Goal: Information Seeking & Learning: Learn about a topic

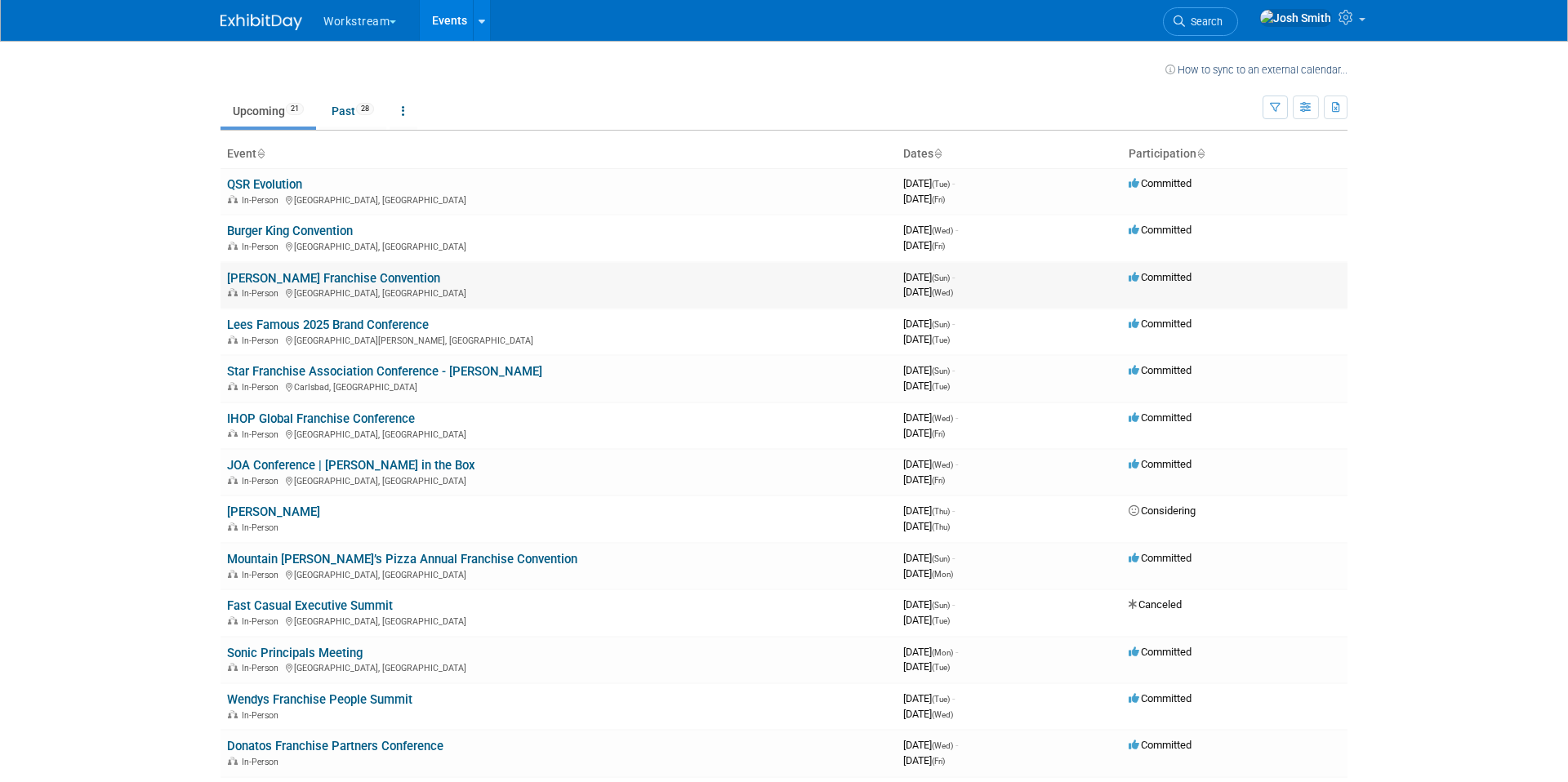
click at [488, 286] on div "In-Person [GEOGRAPHIC_DATA], [GEOGRAPHIC_DATA]" at bounding box center [558, 292] width 663 height 13
click at [318, 274] on link "[PERSON_NAME] Franchise Convention" at bounding box center [333, 278] width 213 height 15
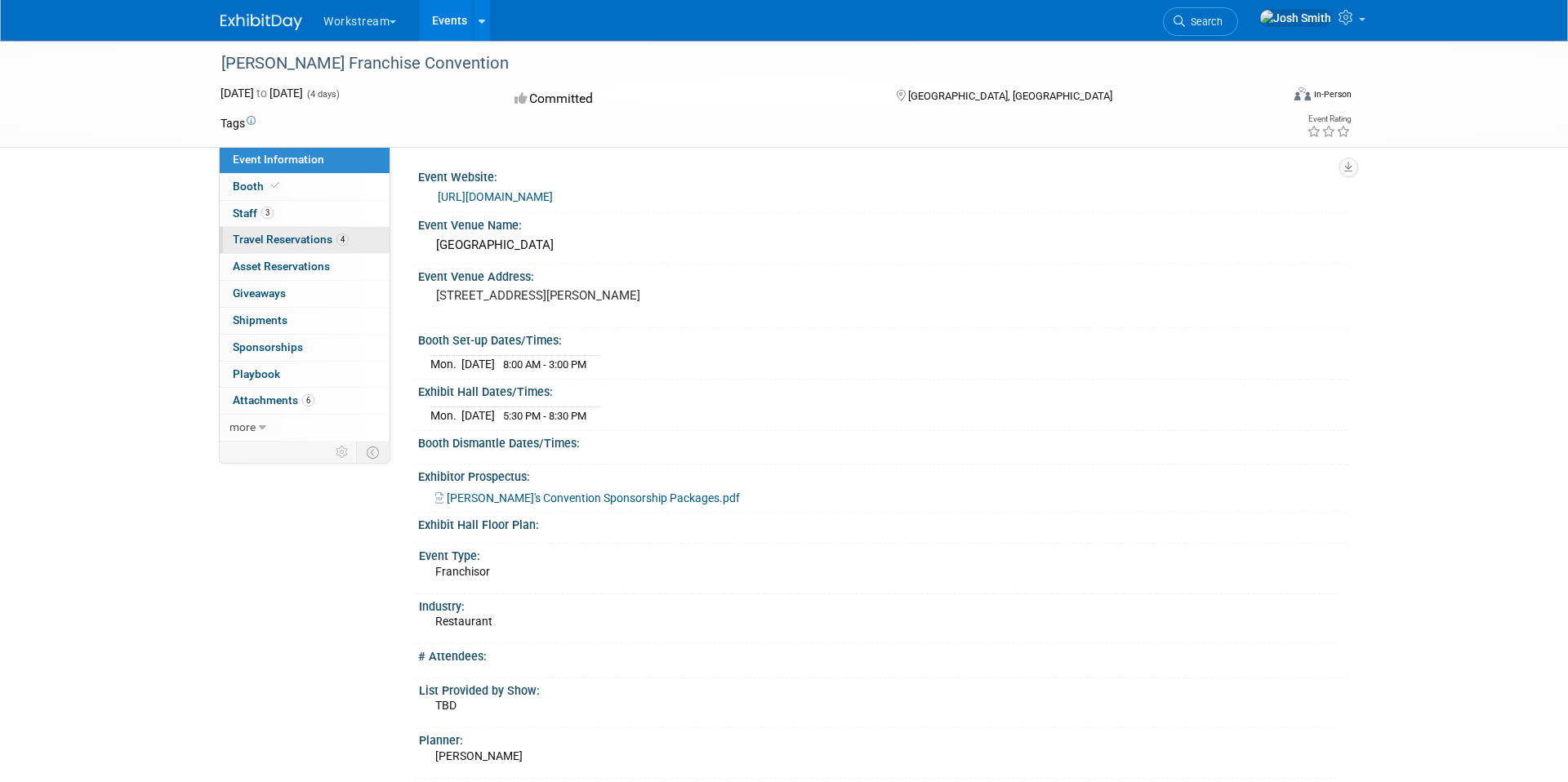
click at [261, 249] on link "4 Travel Reservations 4" at bounding box center [304, 239] width 170 height 26
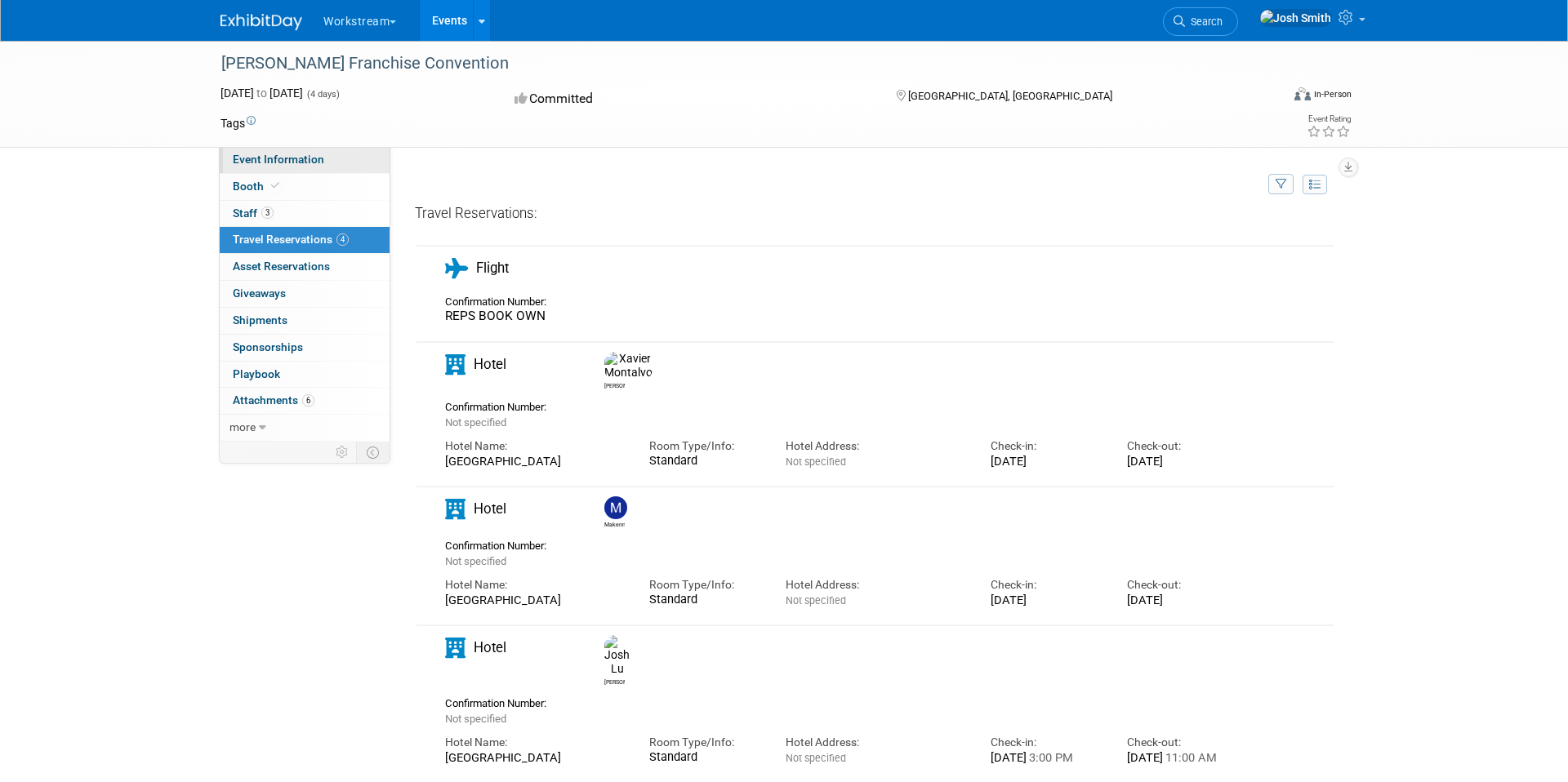
click at [311, 172] on link "Event Information" at bounding box center [304, 160] width 170 height 26
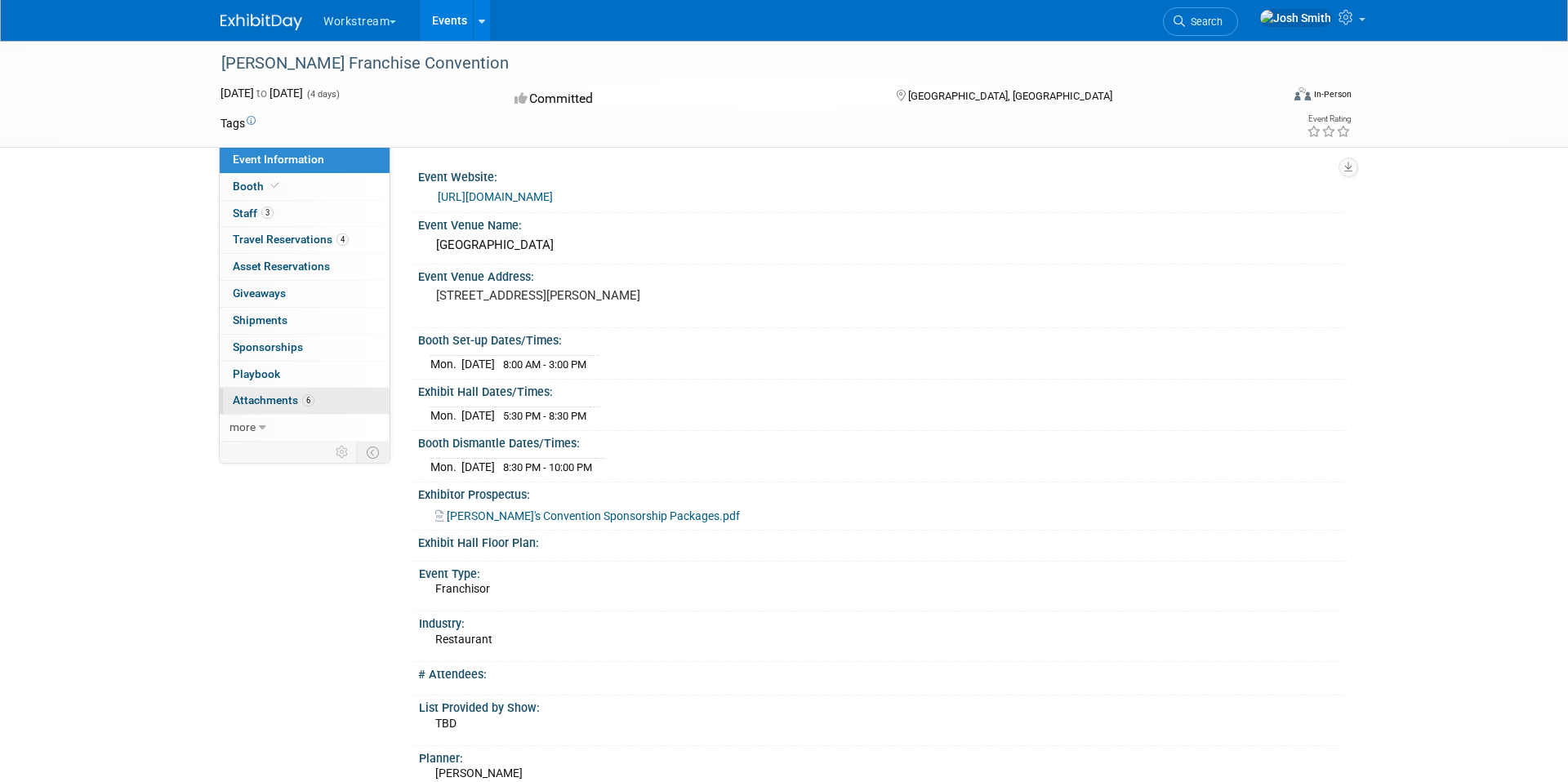
click at [275, 402] on span "Attachments 6" at bounding box center [274, 400] width 82 height 13
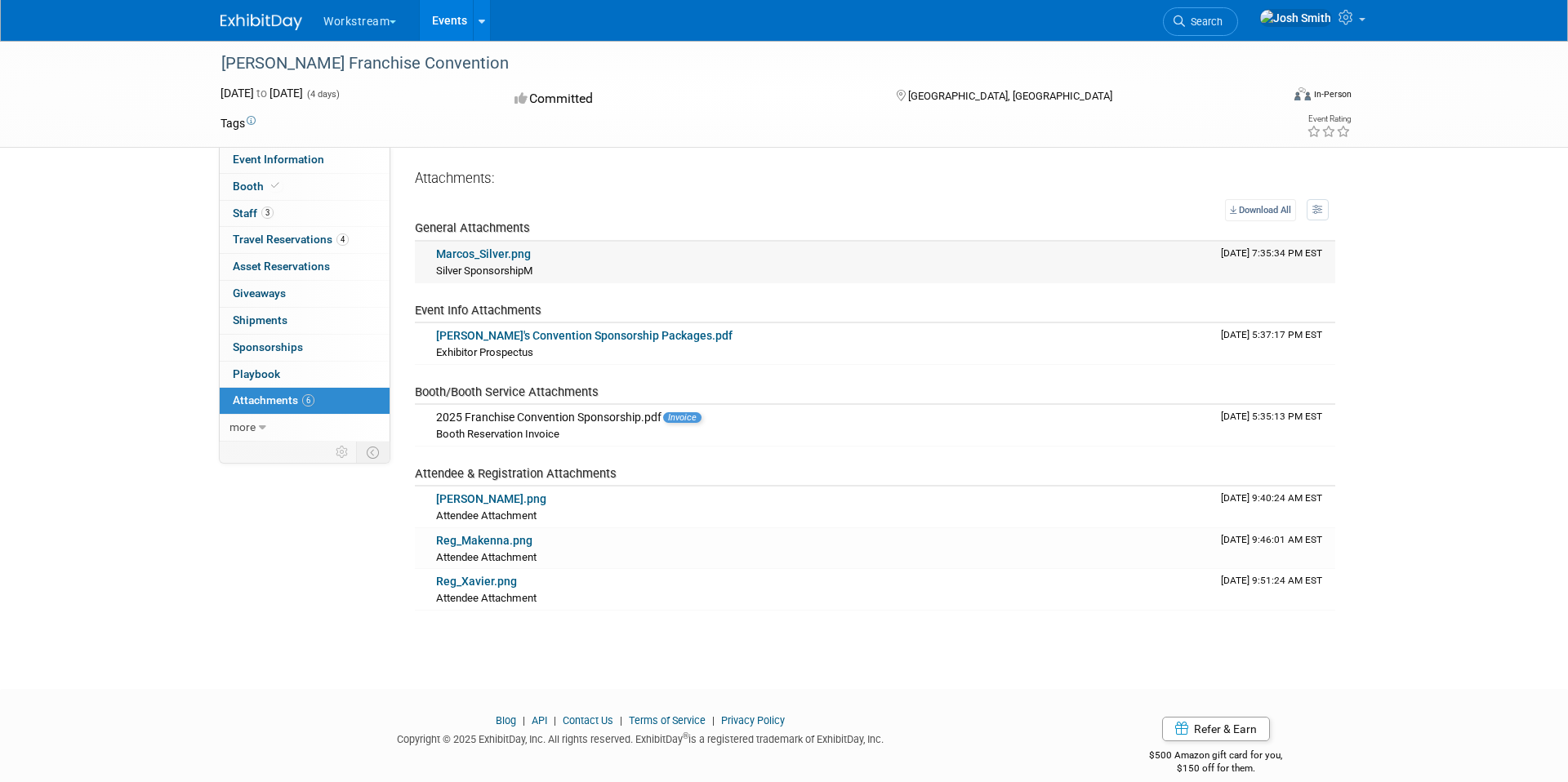
click at [457, 257] on link "Marcos_Silver.png" at bounding box center [483, 254] width 95 height 13
click at [259, 420] on link "more" at bounding box center [304, 427] width 170 height 26
click at [255, 455] on span "Event Binder (.pdf export)" at bounding box center [298, 454] width 131 height 13
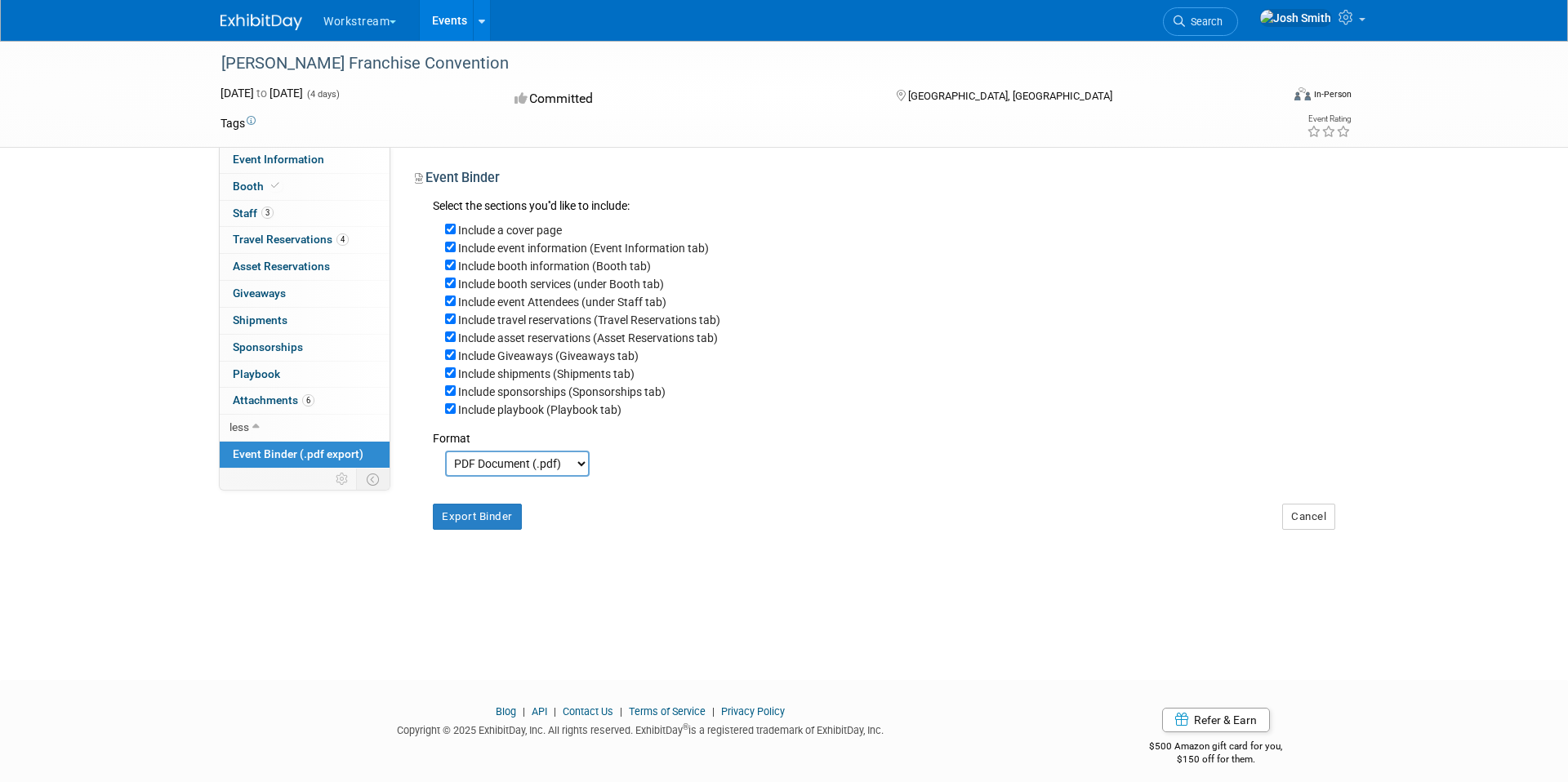
click at [255, 455] on span "Event Binder (.pdf export)" at bounding box center [298, 454] width 131 height 13
click at [262, 393] on span "Attachments 6" at bounding box center [274, 400] width 82 height 13
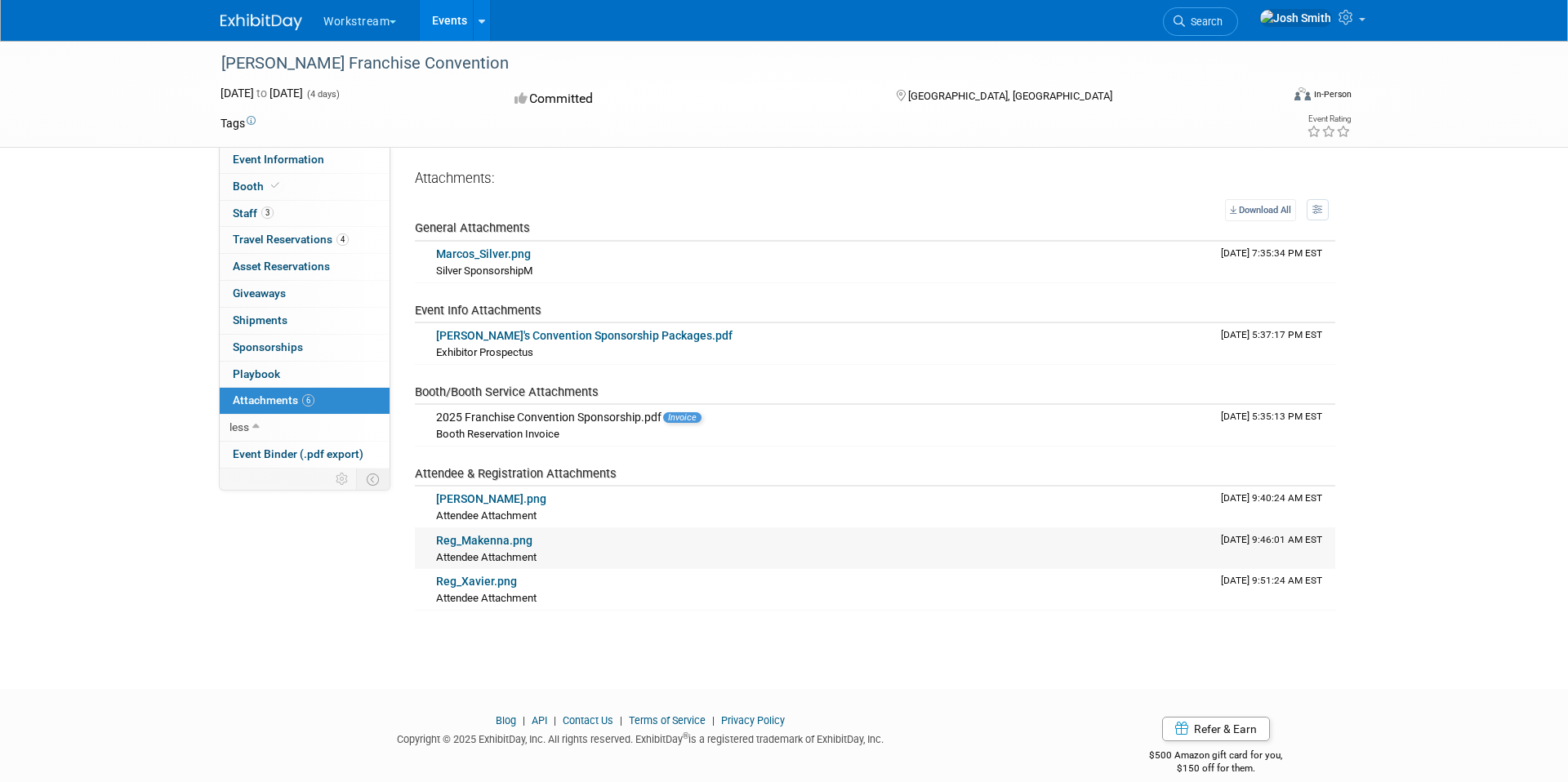
click at [484, 542] on link "Reg_Makenna.png" at bounding box center [484, 541] width 97 height 13
